Goal: Navigation & Orientation: Find specific page/section

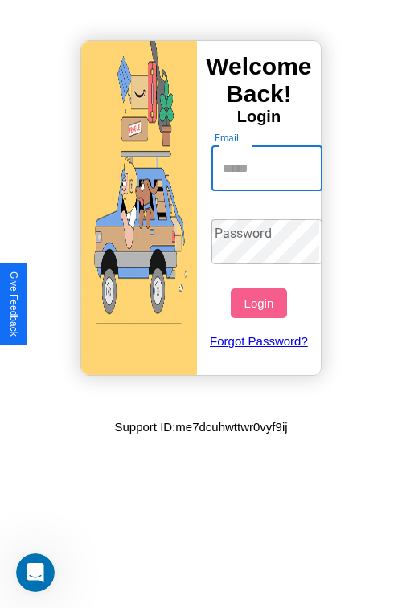
click at [268, 168] on input "Email" at bounding box center [267, 168] width 112 height 45
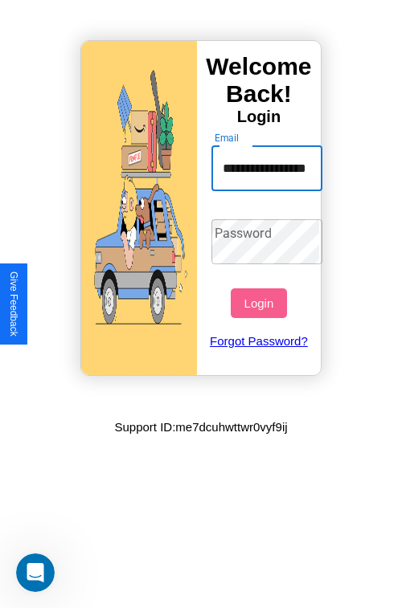
scroll to position [0, 48]
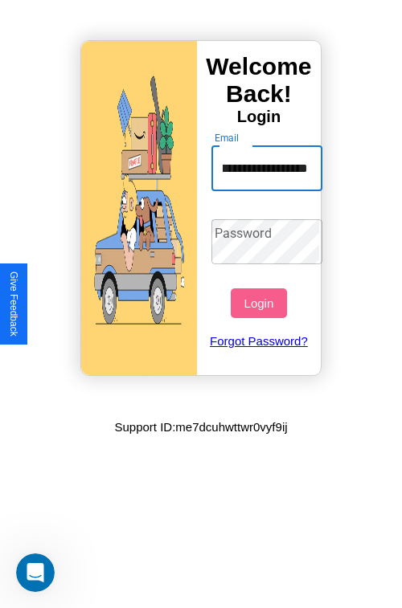
type input "**********"
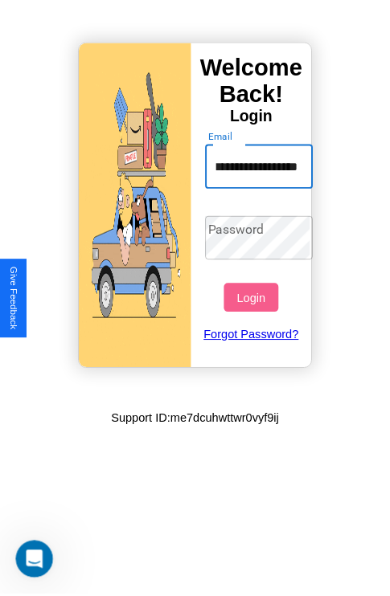
scroll to position [0, 0]
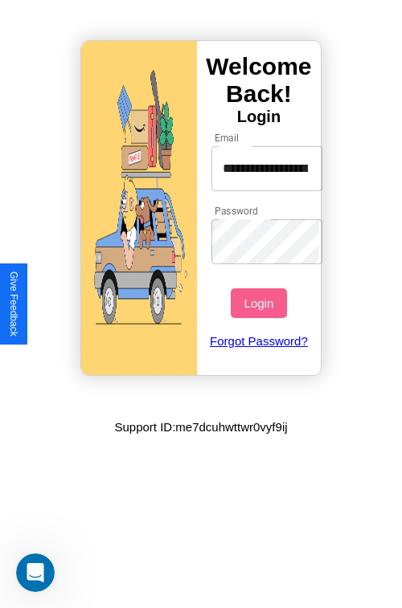
click at [260, 303] on button "Login" at bounding box center [258, 304] width 55 height 30
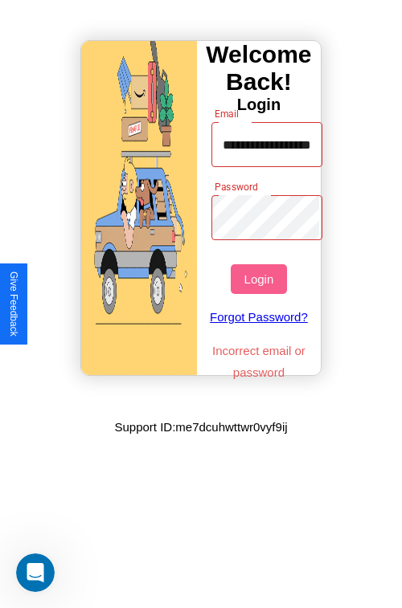
click at [260, 279] on button "Login" at bounding box center [258, 279] width 55 height 30
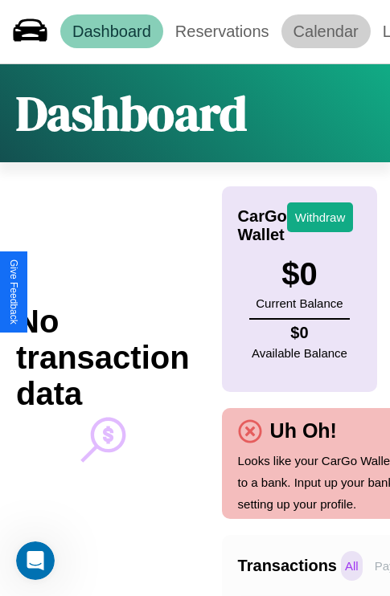
click at [326, 31] on link "Calendar" at bounding box center [325, 31] width 89 height 34
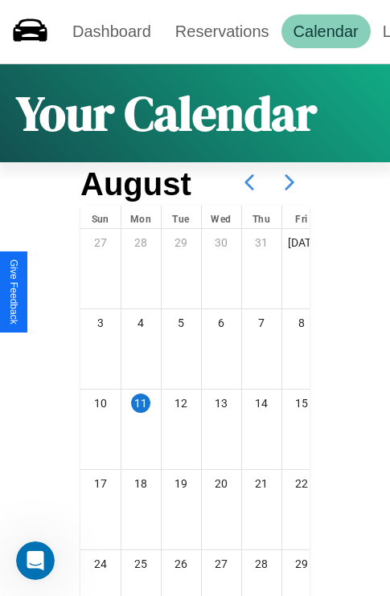
click at [289, 182] on icon at bounding box center [289, 182] width 40 height 40
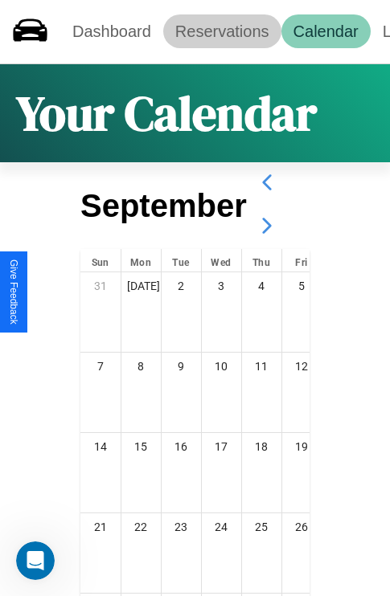
click at [222, 31] on link "Reservations" at bounding box center [222, 31] width 118 height 34
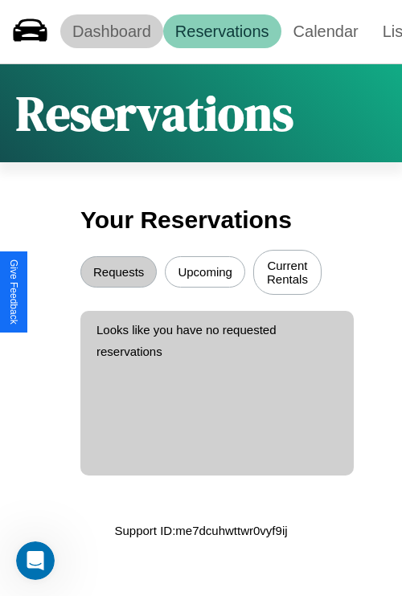
click at [111, 31] on link "Dashboard" at bounding box center [111, 31] width 103 height 34
